Goal: Understand process/instructions: Learn how to perform a task or action

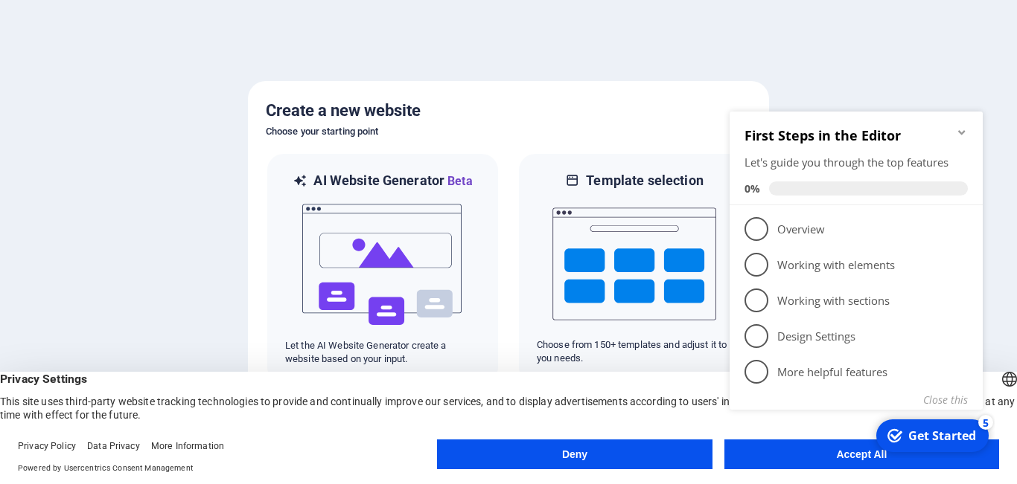
click div "checkmark Get Started 5 First Steps in the Editor Let's guide you through the t…"
click at [960, 134] on icon "Minimize checklist" at bounding box center [962, 133] width 12 height 12
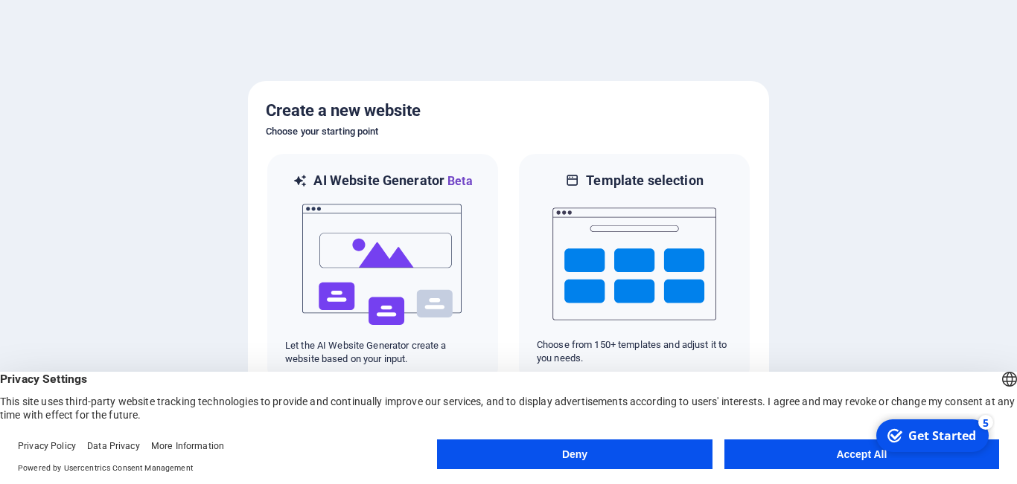
click div "checkmark Get Started 5 First Steps in the Editor Let's guide you through the t…"
click at [843, 458] on button "Accept All" at bounding box center [861, 455] width 275 height 30
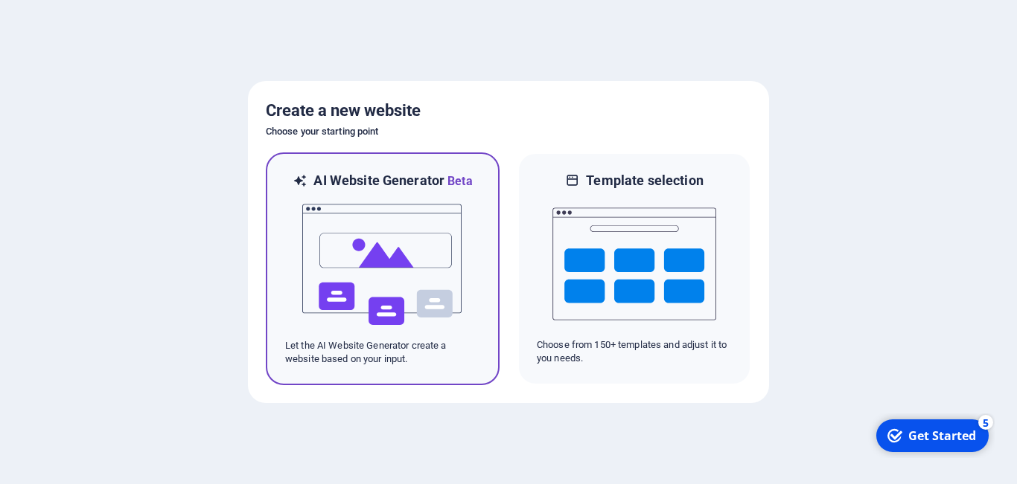
click at [339, 266] on img at bounding box center [383, 265] width 164 height 149
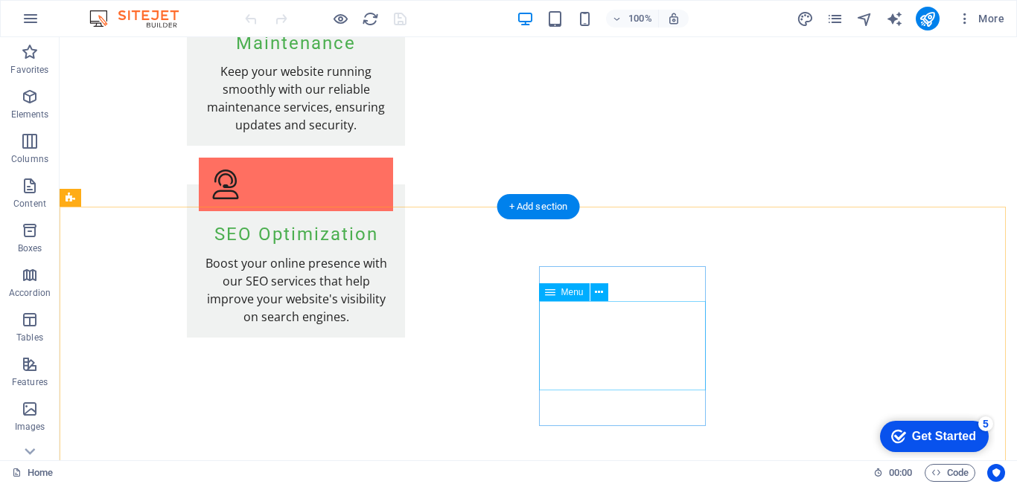
scroll to position [2632, 0]
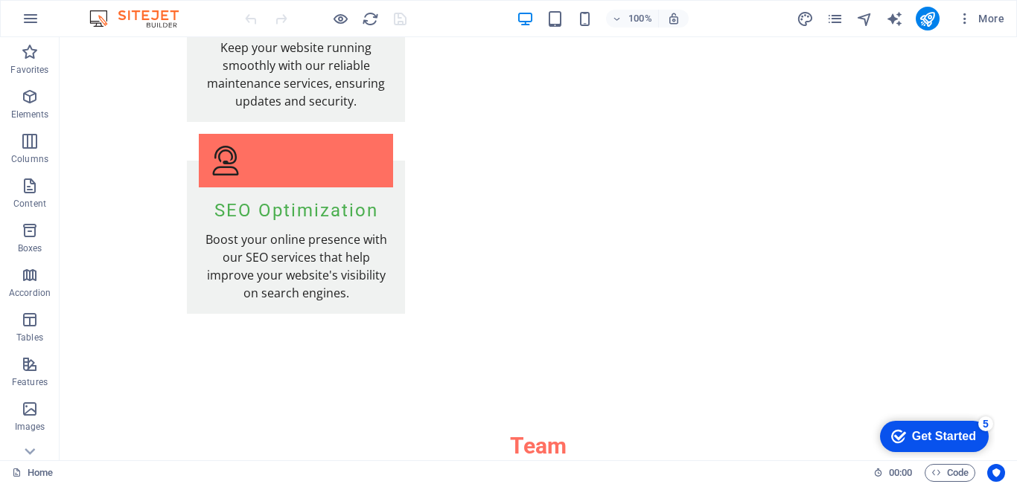
click at [588, 28] on div "100%" at bounding box center [602, 19] width 172 height 24
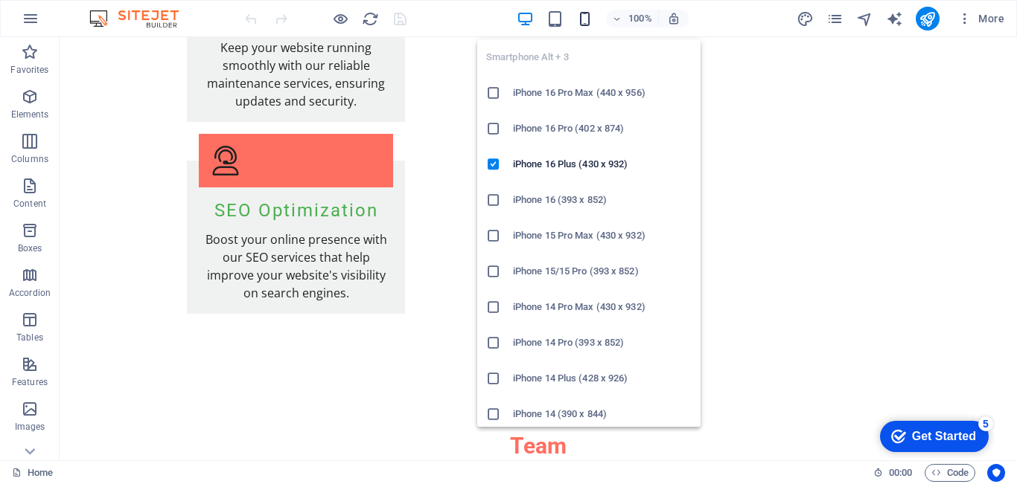
click at [590, 22] on icon "button" at bounding box center [584, 18] width 17 height 17
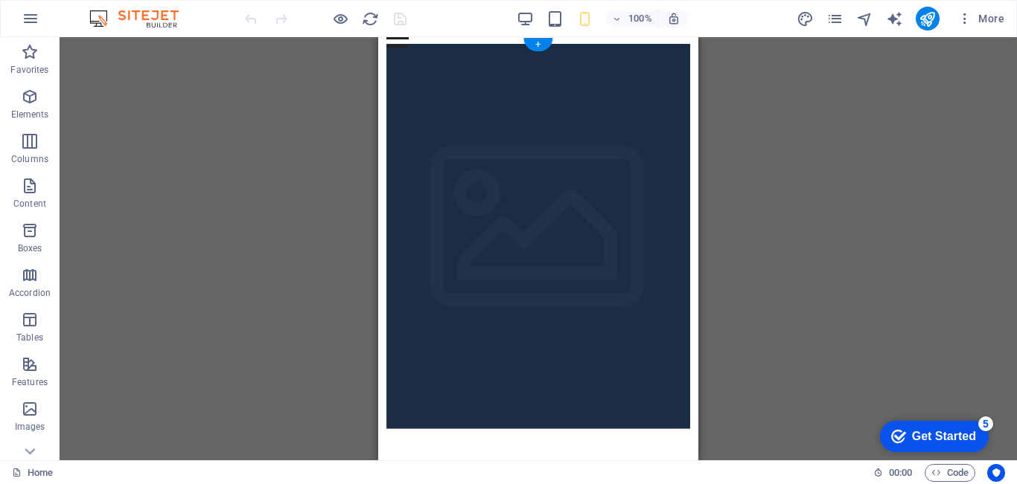
scroll to position [0, 0]
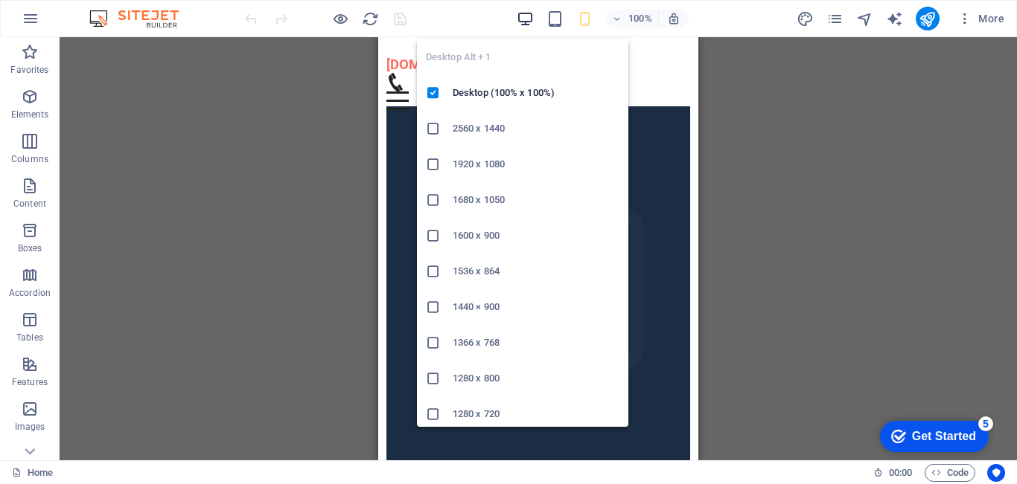
click at [524, 16] on icon "button" at bounding box center [524, 18] width 17 height 17
